Goal: Obtain resource: Obtain resource

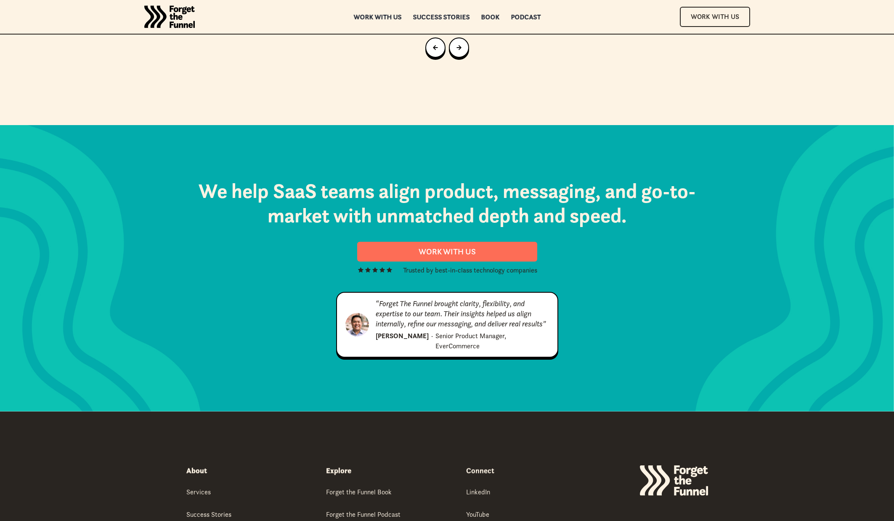
scroll to position [4303, 0]
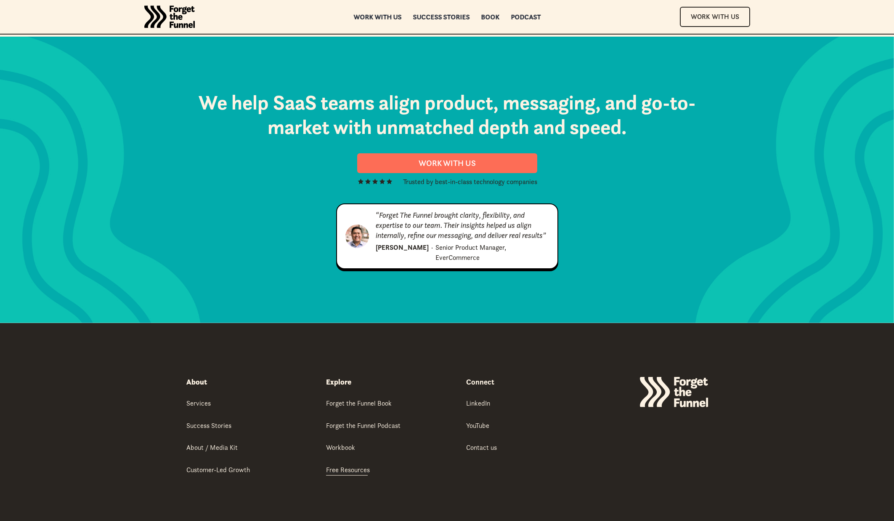
click at [357, 465] on div "Free Resources" at bounding box center [348, 469] width 44 height 9
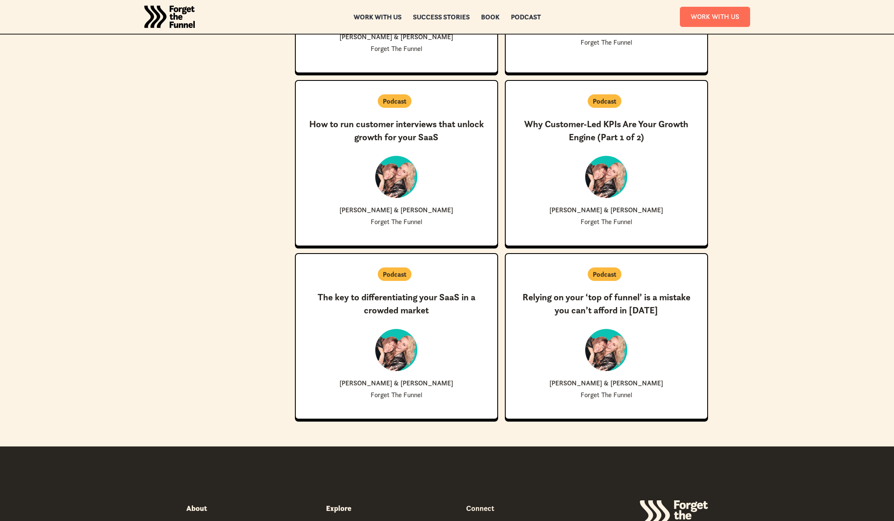
scroll to position [1544, 0]
click at [556, 334] on div "New ✨ Coming Soon Relying on your ‘top of funnel’ is a mistake you can’t afford…" at bounding box center [606, 343] width 175 height 107
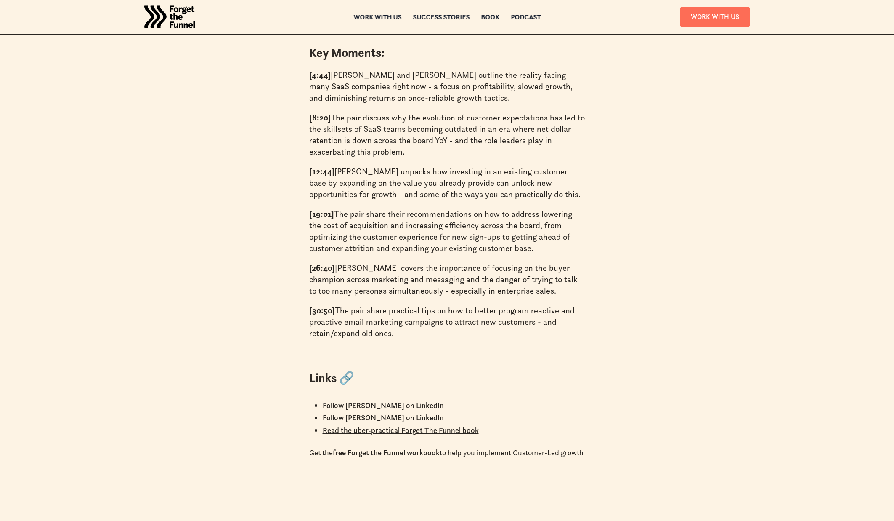
scroll to position [903, 0]
